Goal: Task Accomplishment & Management: Manage account settings

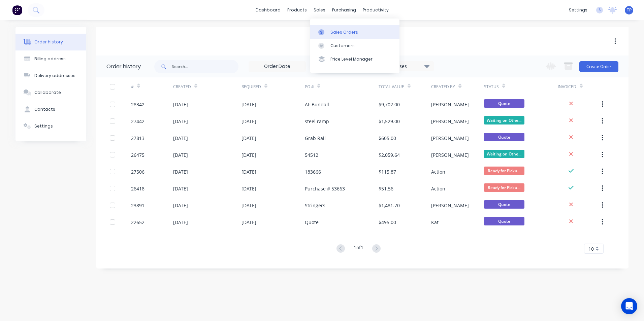
click at [349, 31] on div "Sales Orders" at bounding box center [344, 32] width 28 height 6
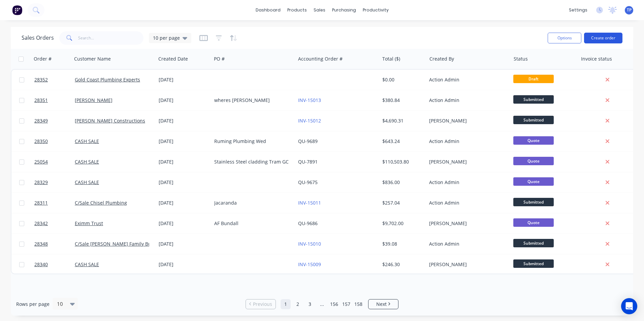
click at [595, 38] on button "Create order" at bounding box center [603, 38] width 38 height 11
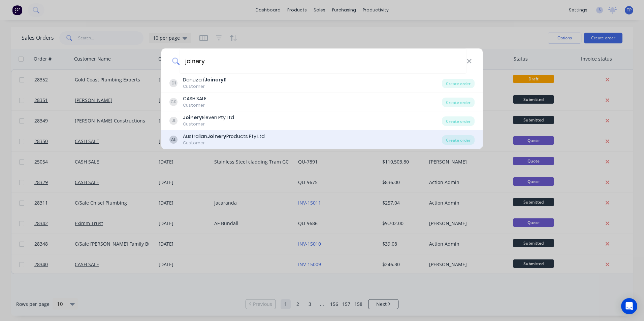
type input "joinery"
click at [205, 136] on div "Australian Joinery Products Pty Ltd" at bounding box center [224, 136] width 82 height 7
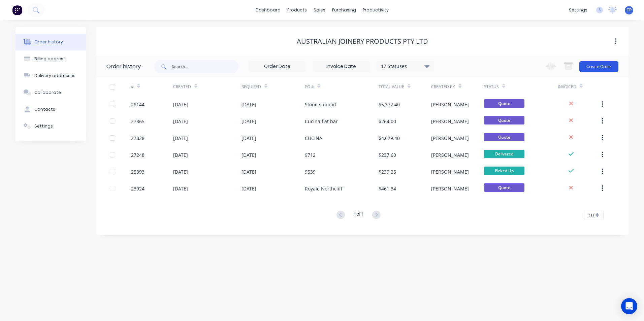
click at [602, 66] on button "Create Order" at bounding box center [598, 66] width 39 height 11
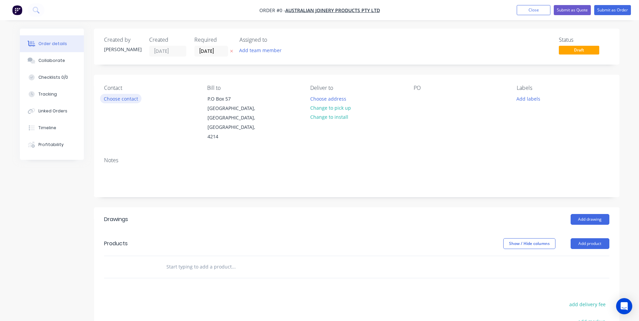
click at [126, 96] on button "Choose contact" at bounding box center [120, 98] width 41 height 9
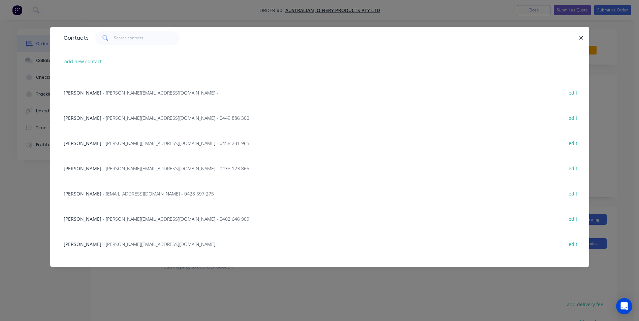
scroll to position [110, 0]
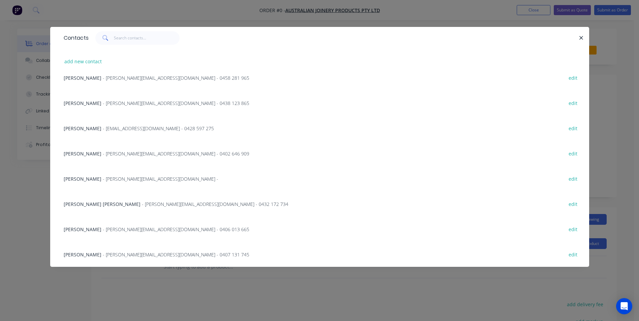
click at [73, 204] on span "[PERSON_NAME] [PERSON_NAME]" at bounding box center [102, 204] width 77 height 6
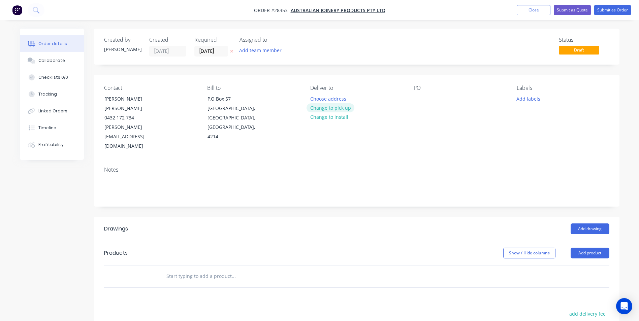
click at [334, 108] on button "Change to pick up" at bounding box center [330, 107] width 48 height 9
click at [418, 99] on div at bounding box center [419, 99] width 11 height 10
click at [587, 248] on button "Add product" at bounding box center [590, 253] width 39 height 11
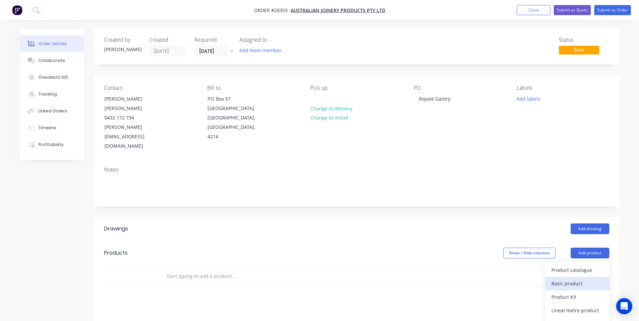
click at [571, 279] on div "Basic product" at bounding box center [577, 284] width 52 height 10
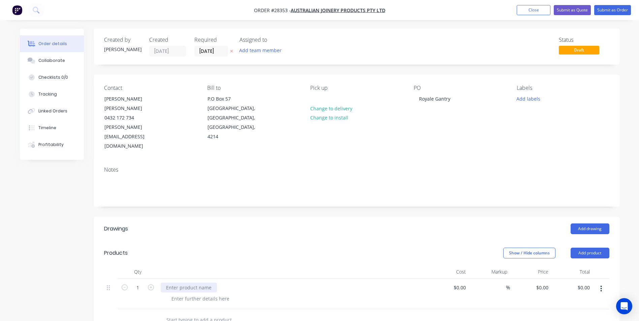
click at [190, 283] on div at bounding box center [189, 288] width 56 height 10
click at [545, 283] on input "0" at bounding box center [542, 288] width 15 height 10
type input "$9,841.00"
click at [494, 310] on div at bounding box center [356, 321] width 505 height 22
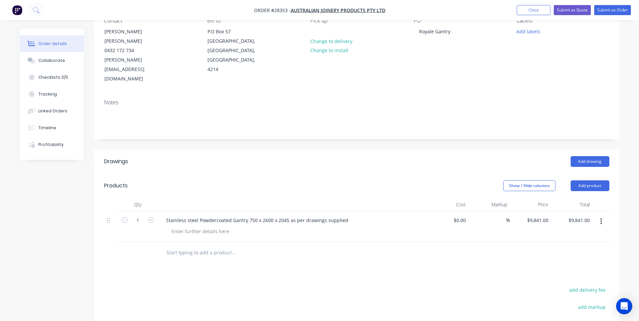
scroll to position [34, 0]
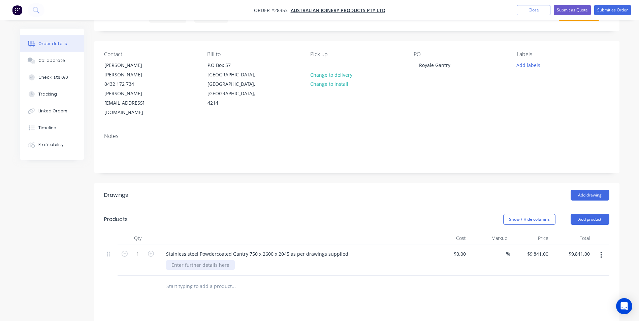
click at [201, 260] on div at bounding box center [200, 265] width 69 height 10
click at [321, 260] on div "All Stainless steel 316 grade. Metal mesh clading 4.76 hole 6.35 appature" at bounding box center [254, 265] width 176 height 10
click at [269, 260] on div "All Stainless steel 316 grade. Metal mesh clading 4.76 hole 6.35 aperture" at bounding box center [253, 265] width 175 height 10
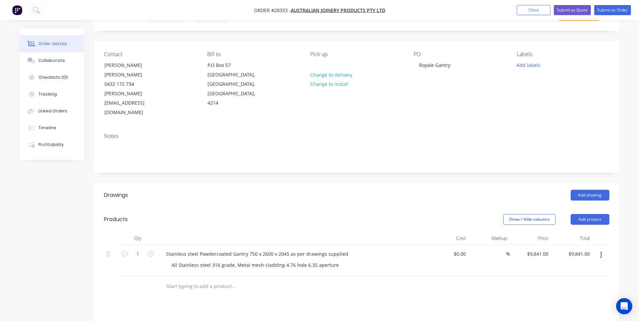
click at [360, 260] on div "All Stainless steel 316 grade. Metal mesh cladding 4.76 hole 6.35 aperture" at bounding box center [295, 265] width 259 height 10
click at [167, 249] on div "Stainless steel Powdercoated Gantry 750 x 2600 x 2045 as per drawings supplied" at bounding box center [257, 254] width 193 height 10
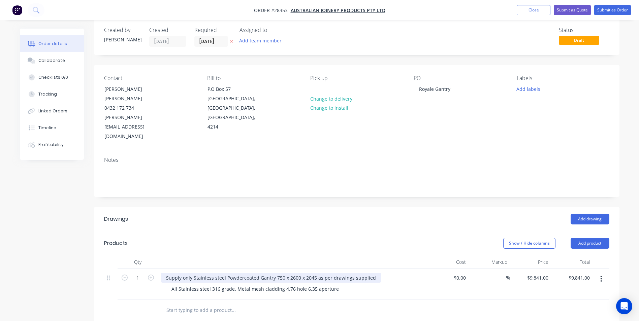
scroll to position [0, 0]
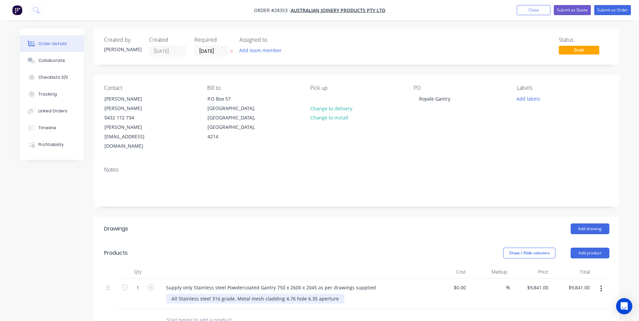
click at [335, 294] on div "All Stainless steel 316 grade. Metal mesh cladding 4.76 hole 6.35 aperture" at bounding box center [255, 299] width 178 height 10
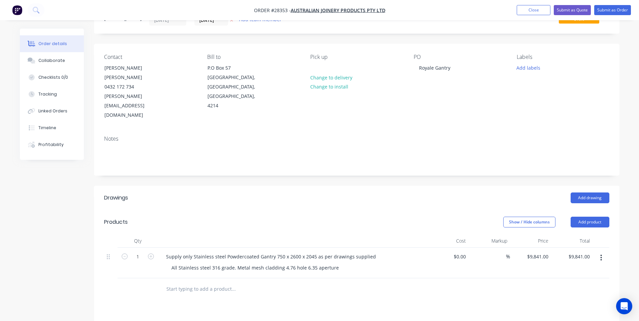
scroll to position [34, 0]
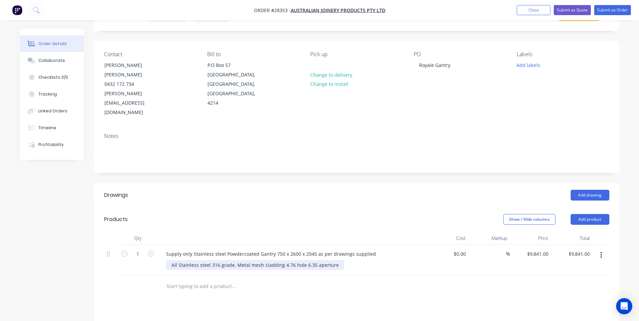
click at [333, 260] on div "All Stainless steel 316 grade. Metal mesh cladding 4.76 hole 6.35 aperture" at bounding box center [255, 265] width 178 height 10
click at [573, 11] on button "Submit as Quote" at bounding box center [572, 10] width 37 height 10
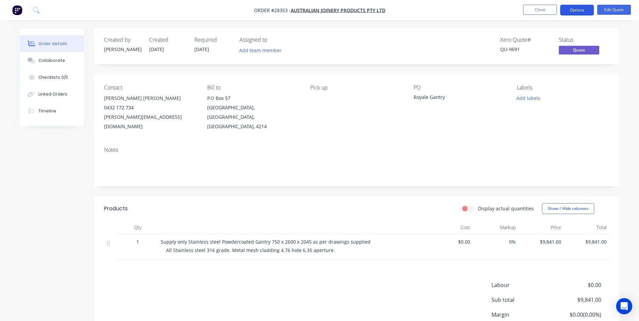
click at [578, 10] on button "Options" at bounding box center [577, 10] width 34 height 11
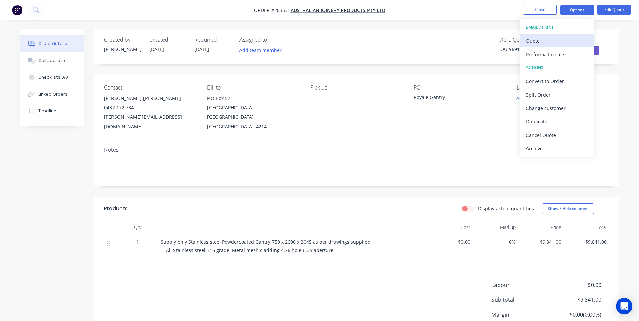
click at [549, 40] on div "Quote" at bounding box center [557, 41] width 62 height 10
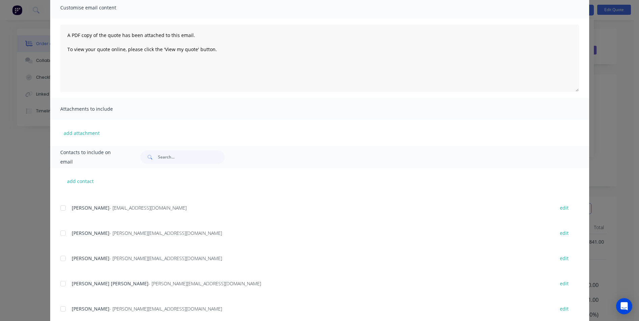
scroll to position [95, 0]
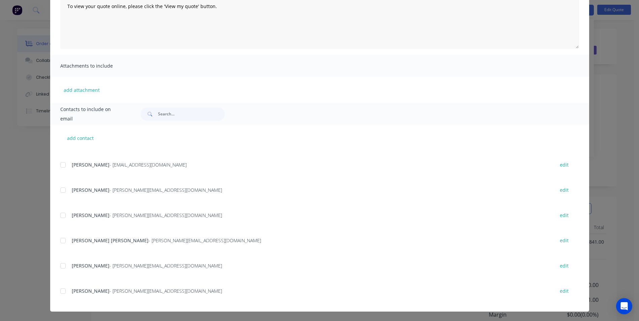
click at [60, 241] on div at bounding box center [62, 240] width 13 height 13
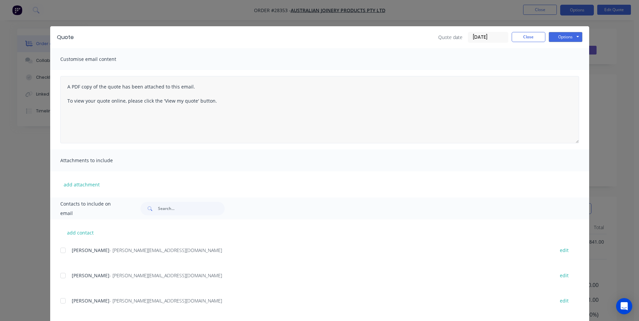
scroll to position [0, 0]
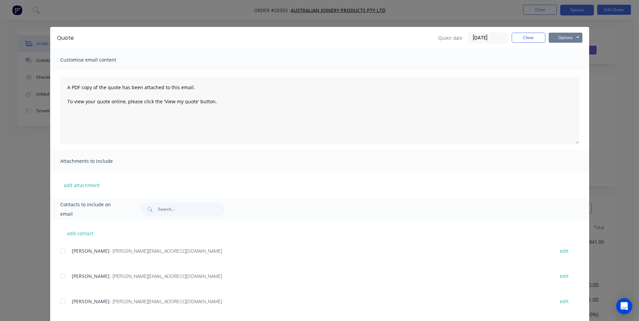
click at [561, 34] on button "Options" at bounding box center [566, 38] width 34 height 10
click at [555, 70] on button "Email" at bounding box center [570, 71] width 43 height 11
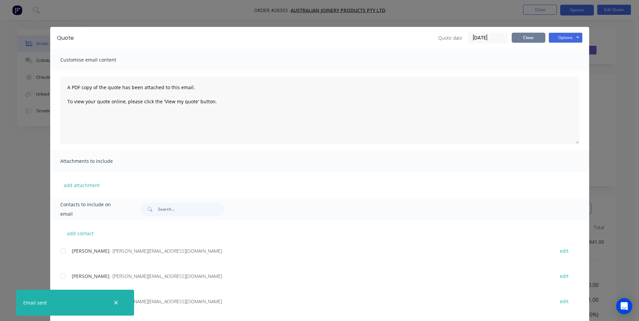
click at [514, 39] on button "Close" at bounding box center [529, 38] width 34 height 10
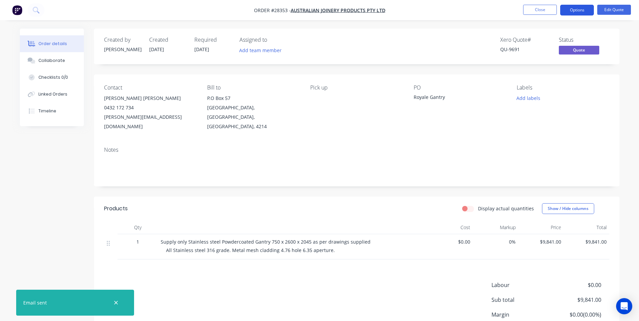
click at [574, 11] on button "Options" at bounding box center [577, 10] width 34 height 11
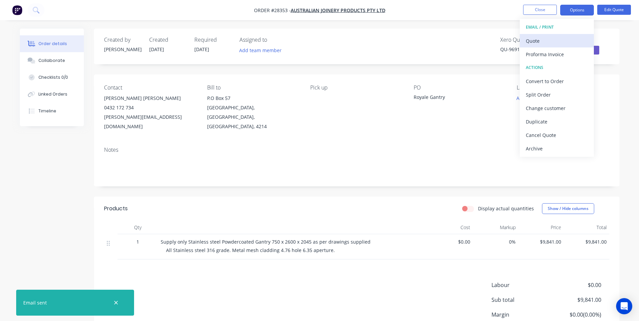
click at [548, 44] on div "Quote" at bounding box center [557, 41] width 62 height 10
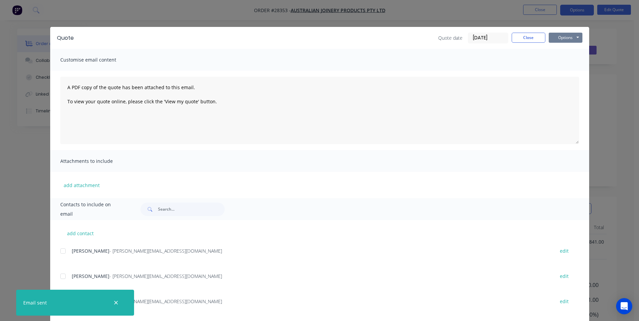
click at [553, 38] on button "Options" at bounding box center [566, 38] width 34 height 10
click at [560, 62] on button "Print" at bounding box center [570, 60] width 43 height 11
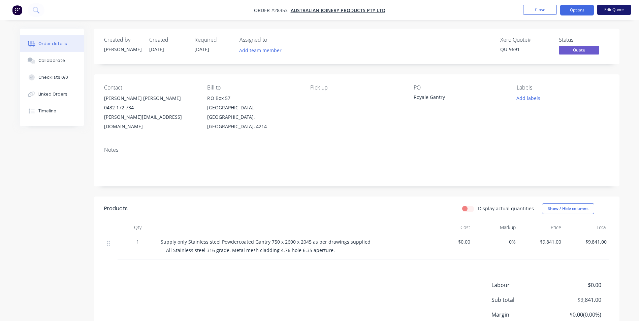
click at [606, 5] on button "Edit Quote" at bounding box center [614, 10] width 34 height 10
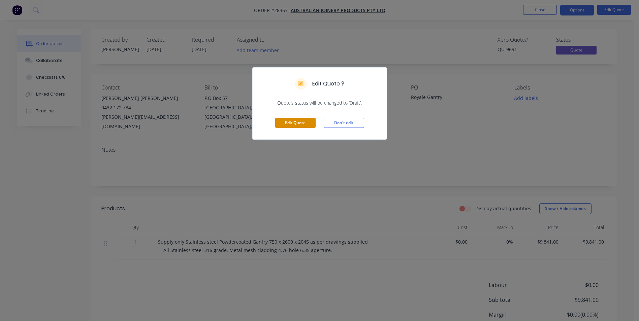
click at [289, 121] on button "Edit Quote" at bounding box center [295, 123] width 40 height 10
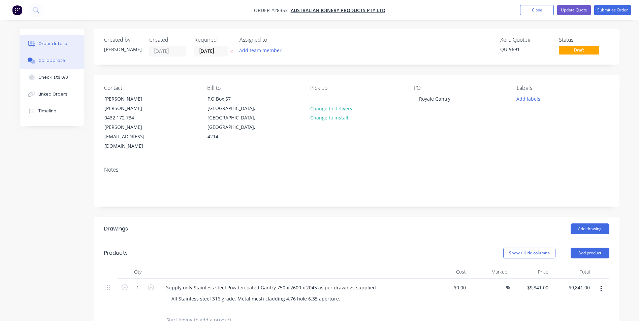
click at [48, 60] on div "Collaborate" at bounding box center [51, 61] width 27 height 6
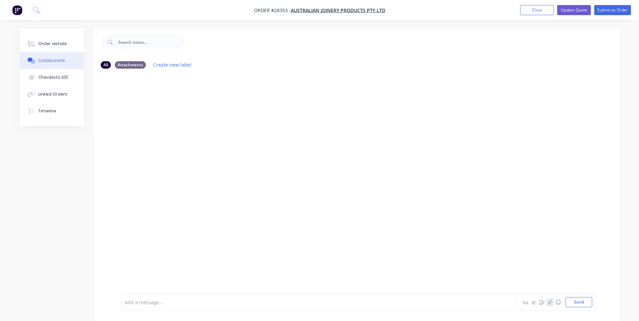
click at [549, 303] on icon "button" at bounding box center [550, 302] width 4 height 5
click at [551, 302] on icon "button" at bounding box center [550, 302] width 4 height 4
click at [551, 301] on icon "button" at bounding box center [550, 302] width 4 height 5
click at [152, 266] on icon at bounding box center [152, 266] width 2 height 2
click at [580, 304] on button "Send" at bounding box center [578, 302] width 27 height 10
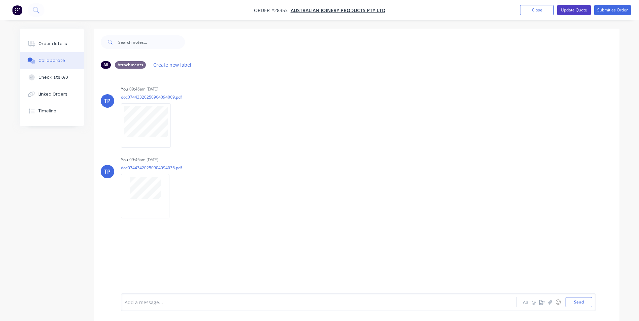
click at [582, 10] on button "Update Quote" at bounding box center [574, 10] width 34 height 10
click at [543, 9] on button "Close" at bounding box center [540, 10] width 34 height 10
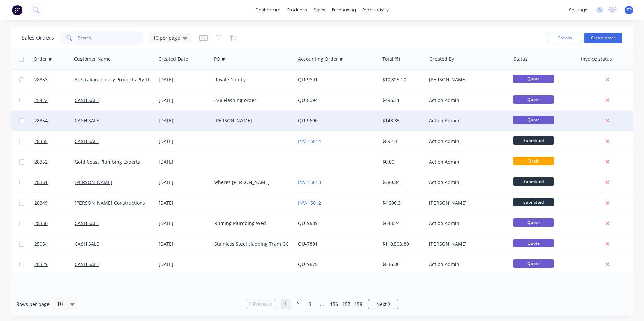
drag, startPoint x: 109, startPoint y: 37, endPoint x: 207, endPoint y: 119, distance: 128.4
click at [109, 37] on input "text" at bounding box center [111, 37] width 66 height 13
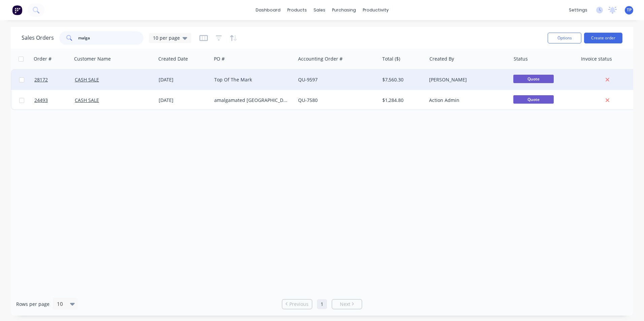
type input "malga"
click at [264, 78] on div "Top Of The Mark" at bounding box center [251, 79] width 75 height 7
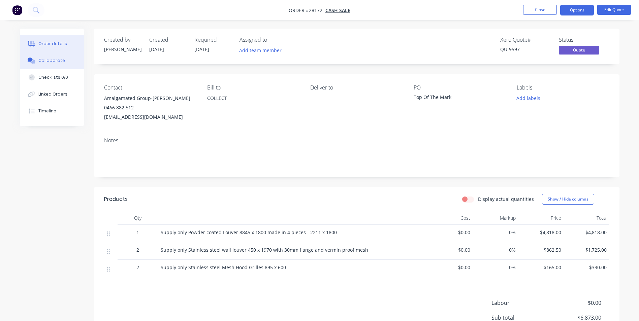
click at [52, 60] on div "Collaborate" at bounding box center [51, 61] width 27 height 6
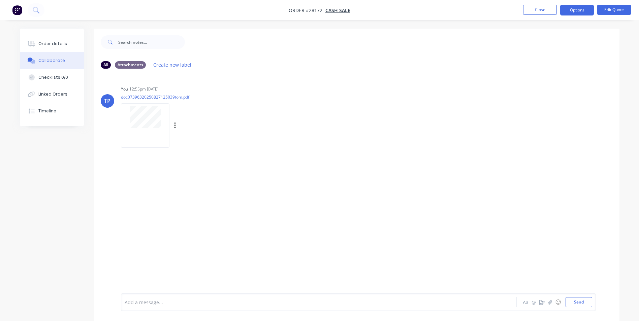
click at [139, 138] on div at bounding box center [145, 125] width 48 height 44
click at [548, 9] on button "Close" at bounding box center [540, 10] width 34 height 10
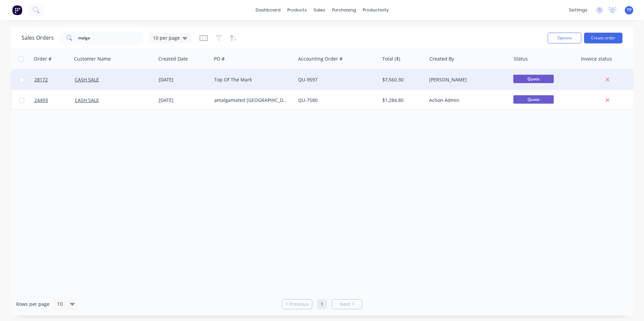
click at [275, 78] on div "Top Of The Mark" at bounding box center [251, 79] width 75 height 7
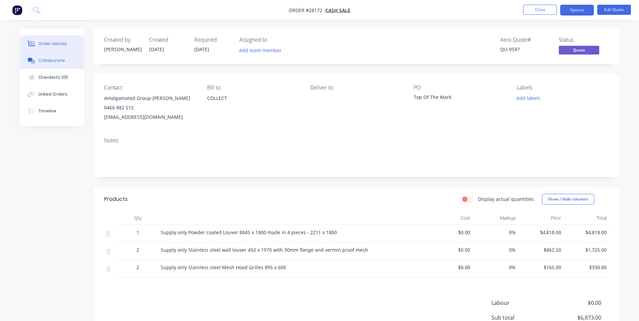
click at [55, 59] on div "Collaborate" at bounding box center [51, 61] width 27 height 6
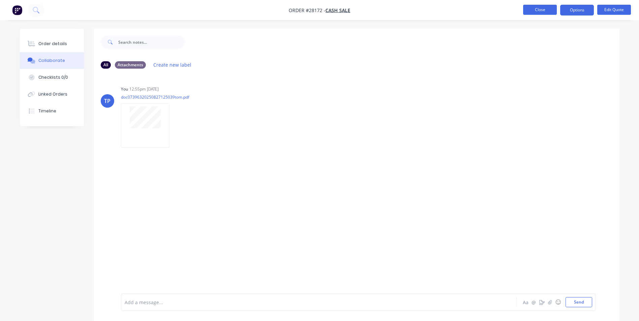
click at [550, 6] on button "Close" at bounding box center [540, 10] width 34 height 10
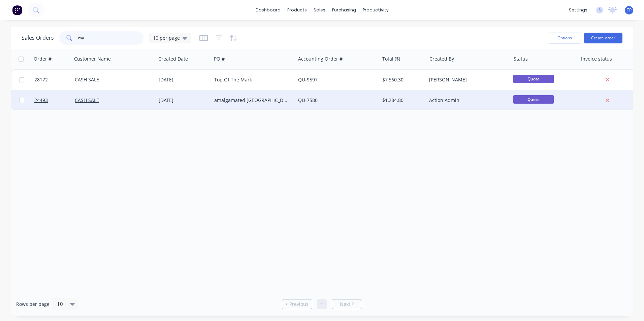
type input "m"
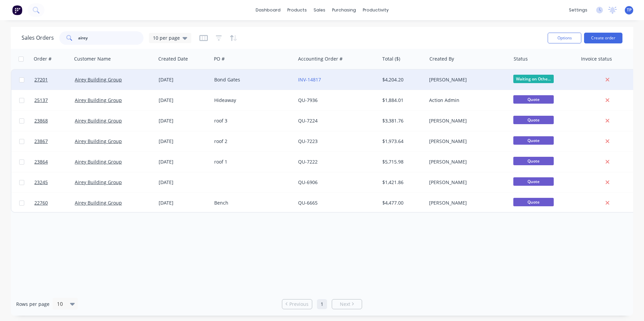
type input "airey"
click at [135, 78] on div "Airey Building Group" at bounding box center [112, 79] width 75 height 7
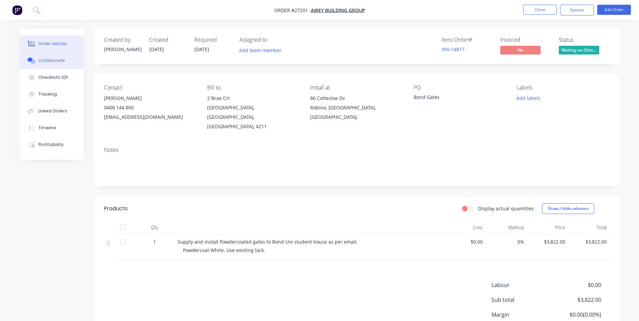
click at [40, 61] on div "Collaborate" at bounding box center [51, 61] width 27 height 6
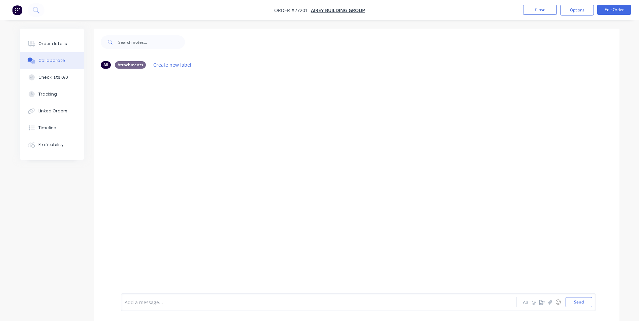
click at [71, 58] on button "Collaborate" at bounding box center [52, 60] width 64 height 17
click at [66, 61] on button "Collaborate" at bounding box center [52, 60] width 64 height 17
click at [39, 64] on button "Collaborate" at bounding box center [52, 60] width 64 height 17
click at [242, 87] on div at bounding box center [356, 184] width 525 height 220
click at [61, 44] on div "Order details" at bounding box center [52, 44] width 29 height 6
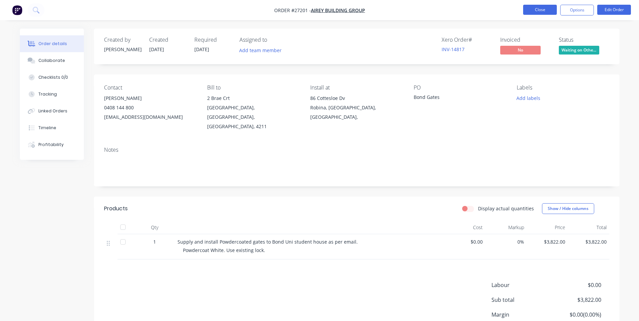
click at [545, 6] on button "Close" at bounding box center [540, 10] width 34 height 10
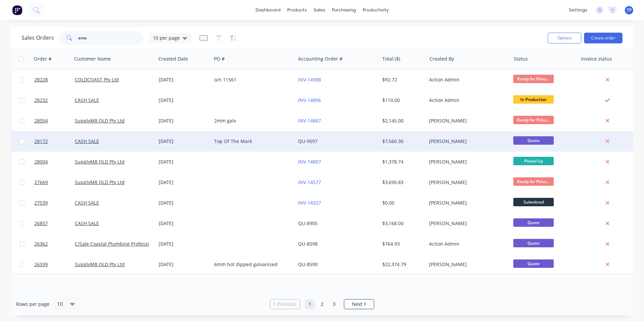
type input "ama"
click at [262, 140] on div "Top Of The Mark" at bounding box center [251, 141] width 75 height 7
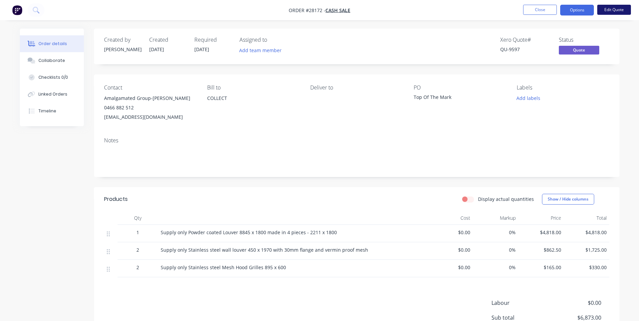
click at [614, 6] on button "Edit Quote" at bounding box center [614, 10] width 34 height 10
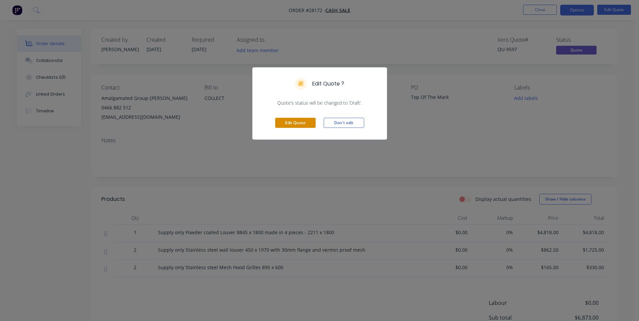
click at [299, 120] on button "Edit Quote" at bounding box center [295, 123] width 40 height 10
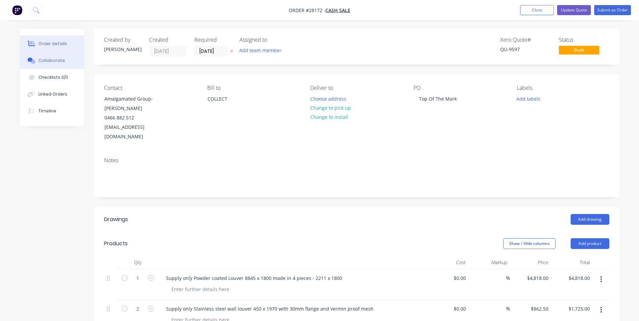
click at [56, 61] on div "Collaborate" at bounding box center [51, 61] width 27 height 6
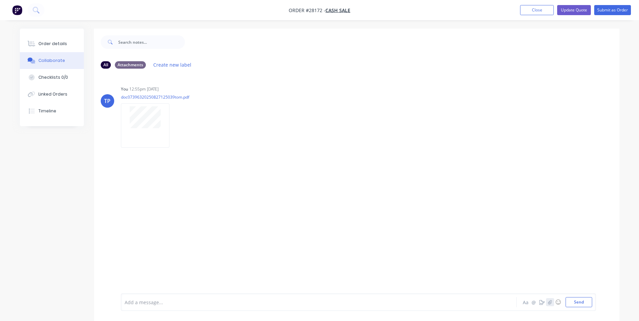
click at [550, 302] on icon "button" at bounding box center [550, 302] width 4 height 5
click at [578, 301] on button "Send" at bounding box center [578, 302] width 27 height 10
click at [522, 9] on button "Close" at bounding box center [537, 10] width 34 height 10
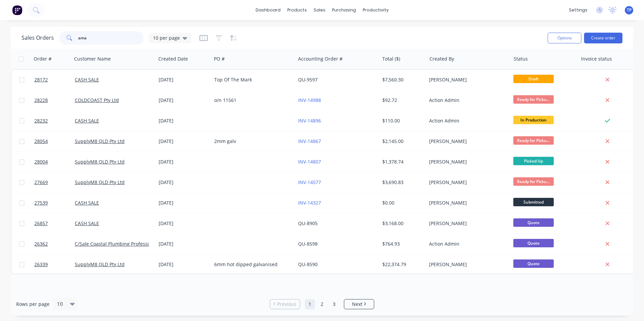
click at [98, 37] on input "ama" at bounding box center [111, 37] width 66 height 13
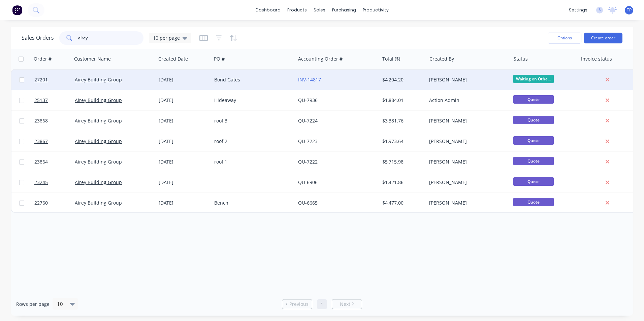
type input "airey"
click at [267, 83] on div "Bond Gates" at bounding box center [251, 79] width 75 height 7
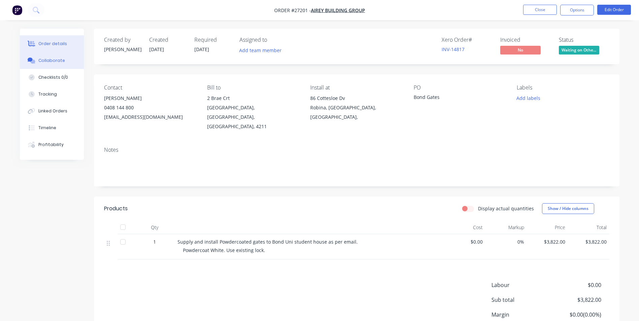
click at [46, 61] on div "Collaborate" at bounding box center [51, 61] width 27 height 6
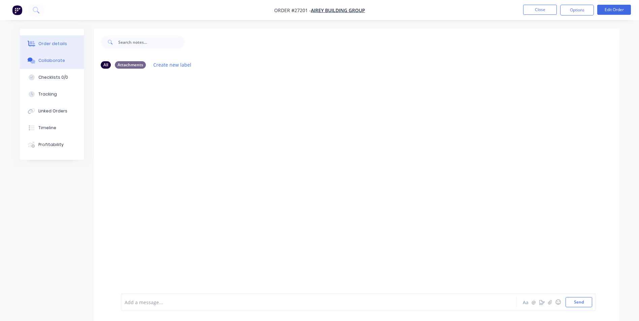
click at [43, 46] on button "Order details" at bounding box center [52, 43] width 64 height 17
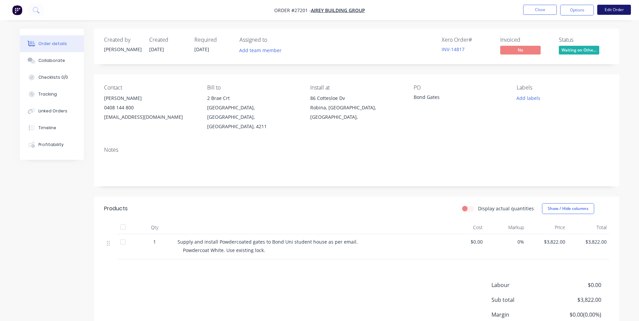
click at [618, 10] on button "Edit Order" at bounding box center [614, 10] width 34 height 10
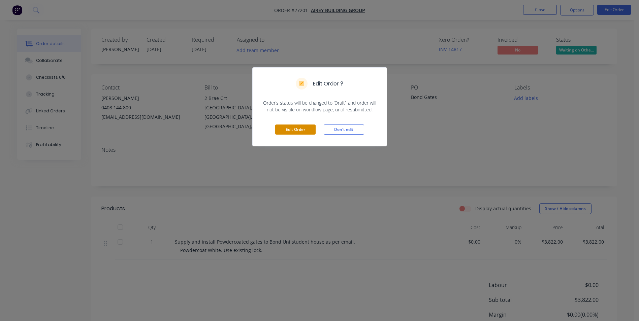
click at [307, 133] on button "Edit Order" at bounding box center [295, 130] width 40 height 10
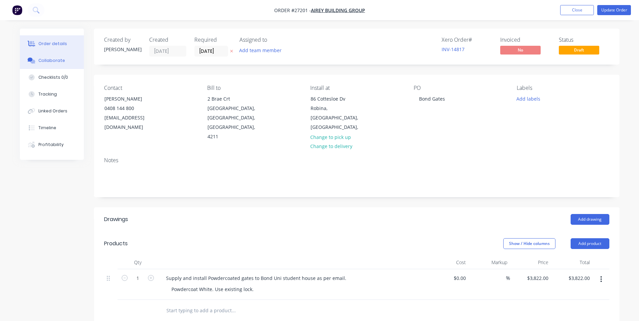
click at [50, 61] on div "Collaborate" at bounding box center [51, 61] width 27 height 6
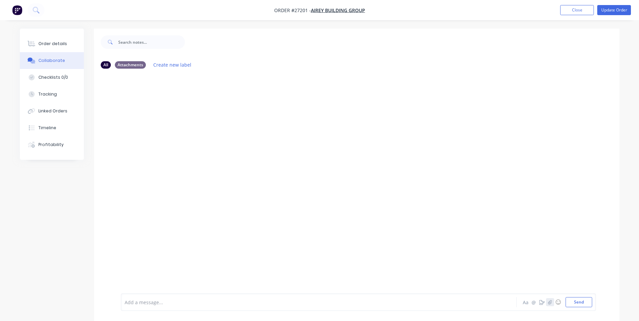
click at [550, 302] on icon "button" at bounding box center [550, 302] width 4 height 5
click at [573, 304] on button "Send" at bounding box center [578, 302] width 27 height 10
click at [156, 132] on div at bounding box center [145, 125] width 48 height 44
click at [616, 9] on button "Update Order" at bounding box center [614, 10] width 34 height 10
